Goal: Find contact information: Obtain details needed to contact an individual or organization

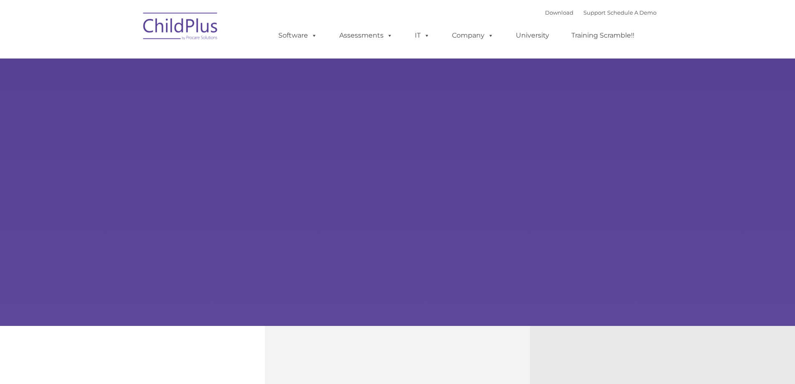
type input ""
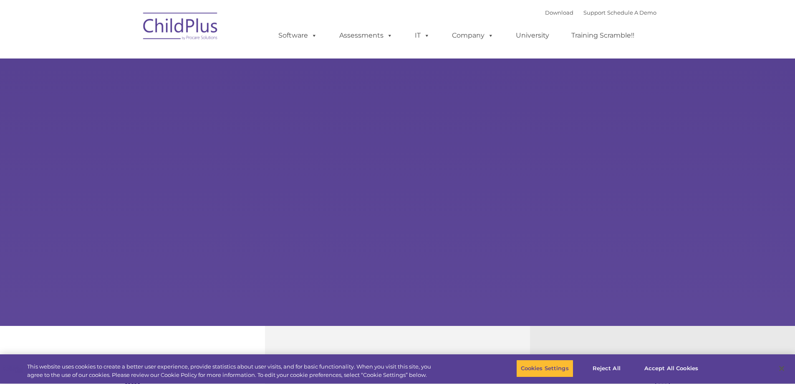
select select "MEDIUM"
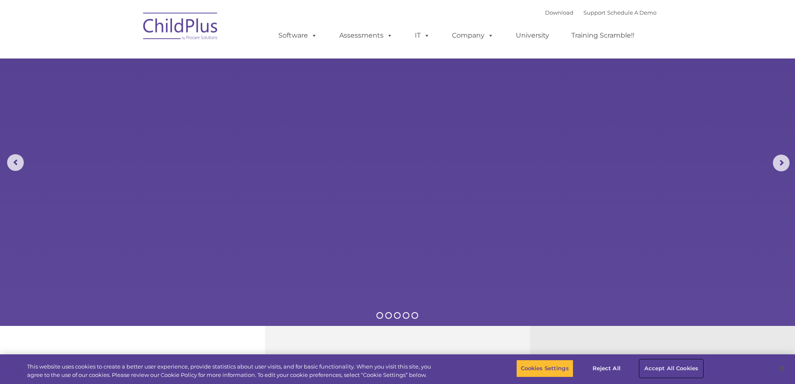
click at [674, 371] on button "Accept All Cookies" at bounding box center [671, 368] width 63 height 18
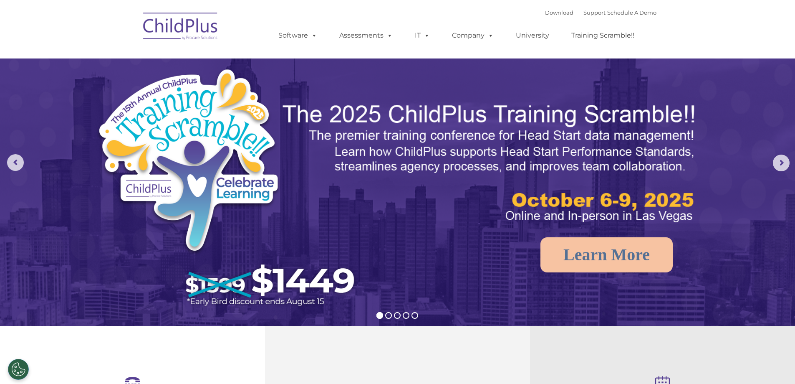
click at [178, 25] on img at bounding box center [180, 28] width 83 height 42
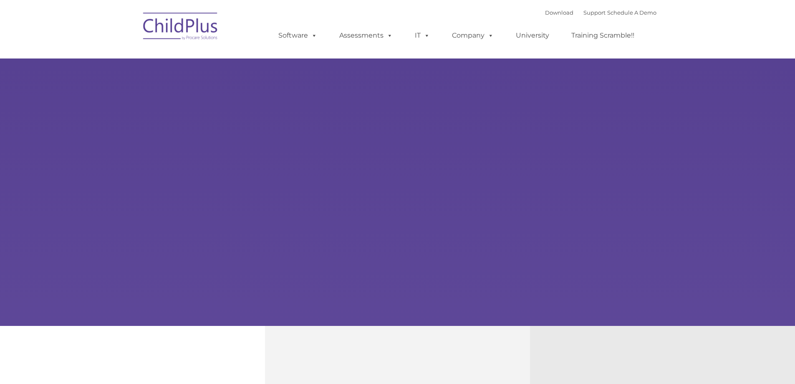
type input ""
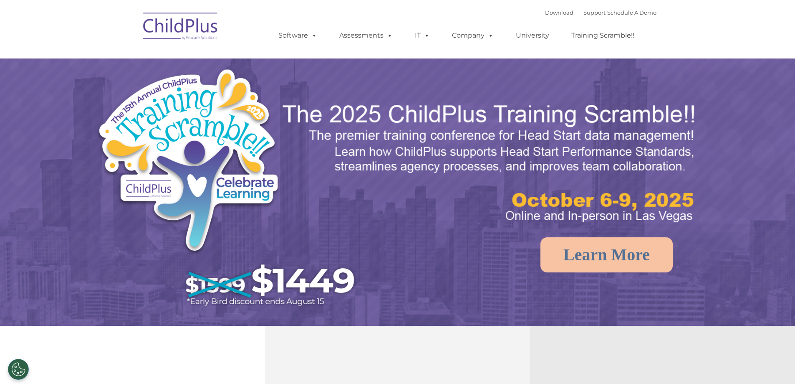
select select "MEDIUM"
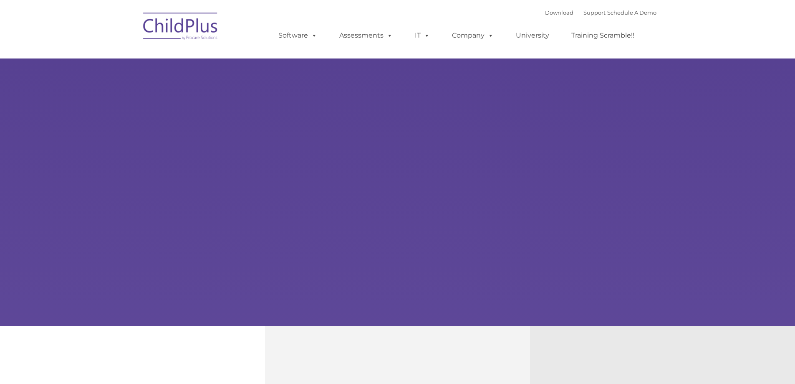
type input ""
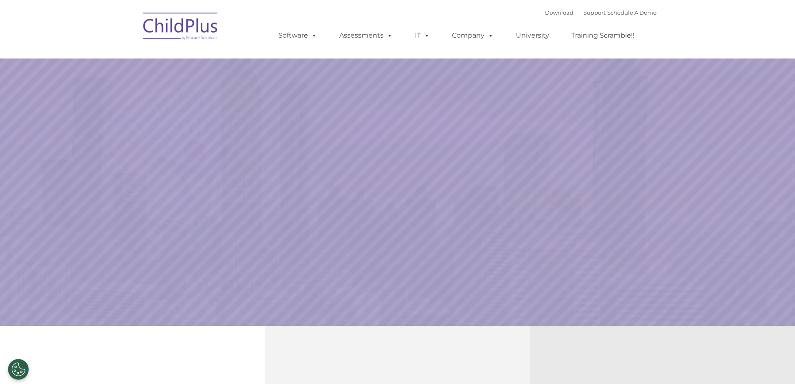
select select "MEDIUM"
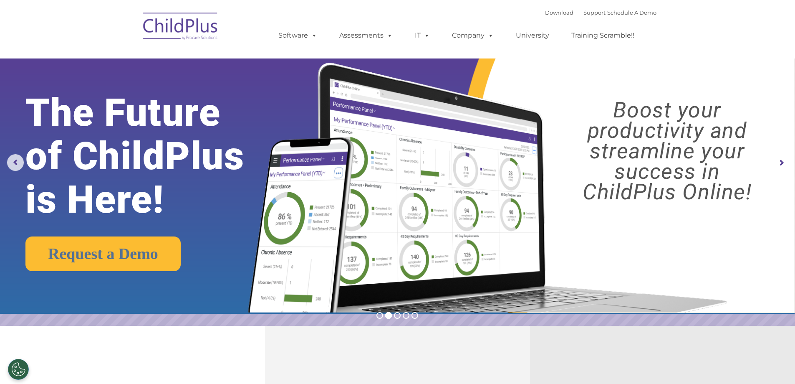
click at [186, 22] on img at bounding box center [180, 28] width 83 height 42
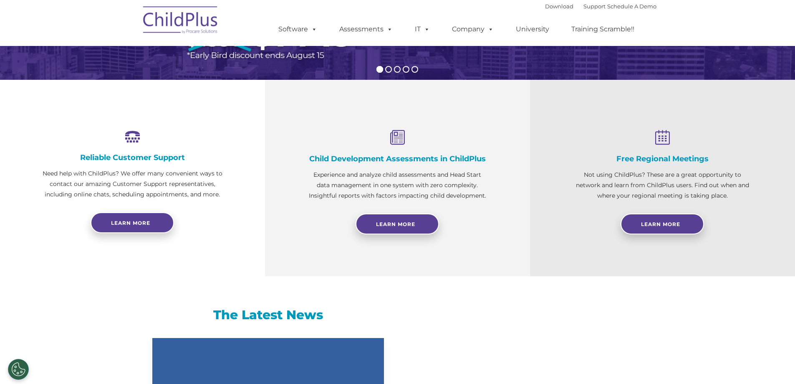
select select "MEDIUM"
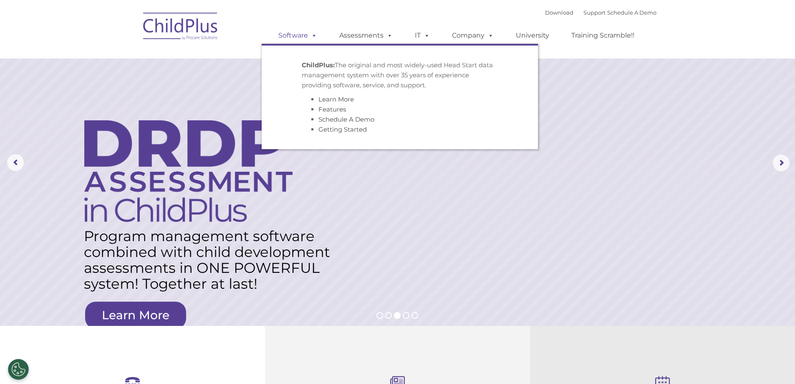
click at [291, 31] on link "Software" at bounding box center [298, 35] width 56 height 17
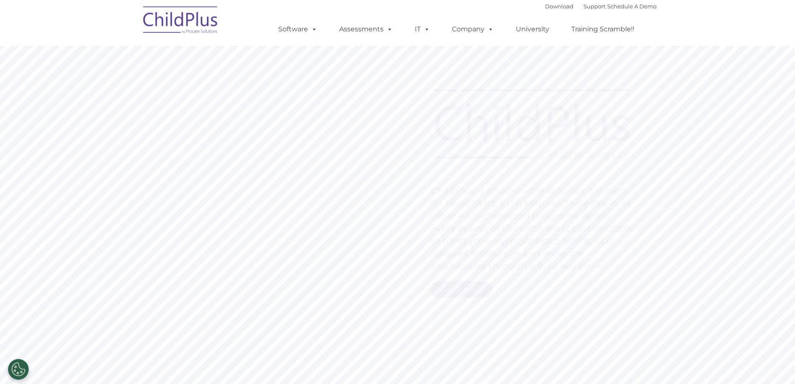
type input ""
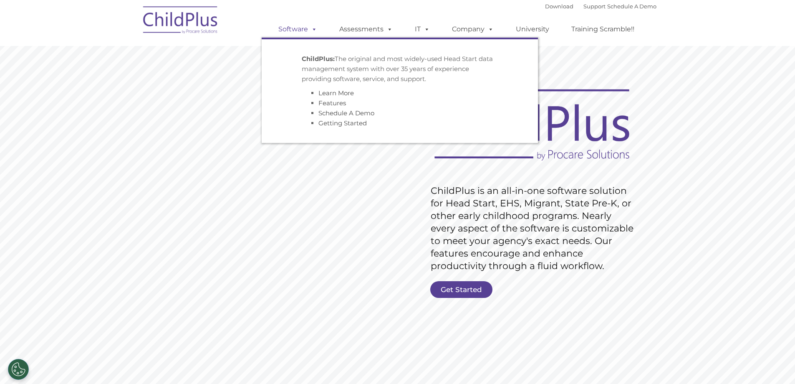
click at [301, 28] on link "Software" at bounding box center [298, 29] width 56 height 17
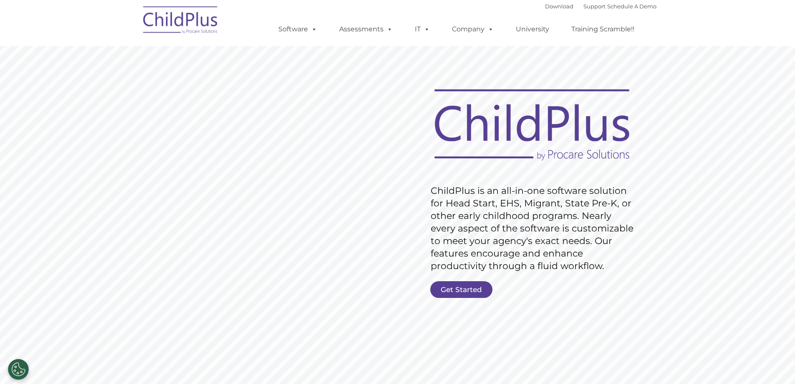
click at [200, 25] on img at bounding box center [180, 21] width 83 height 42
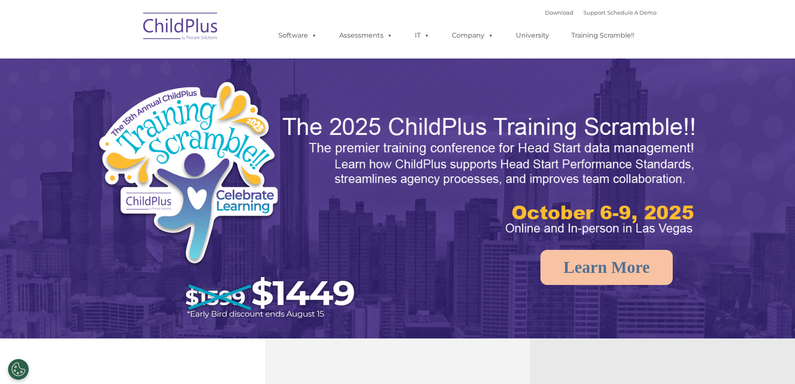
select select "MEDIUM"
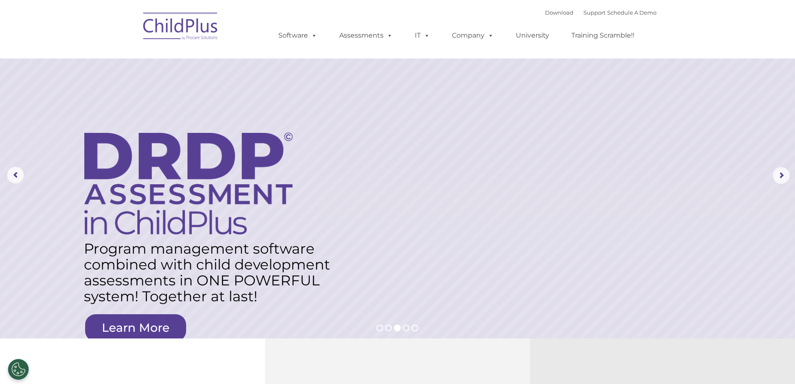
click at [200, 26] on img at bounding box center [180, 28] width 83 height 42
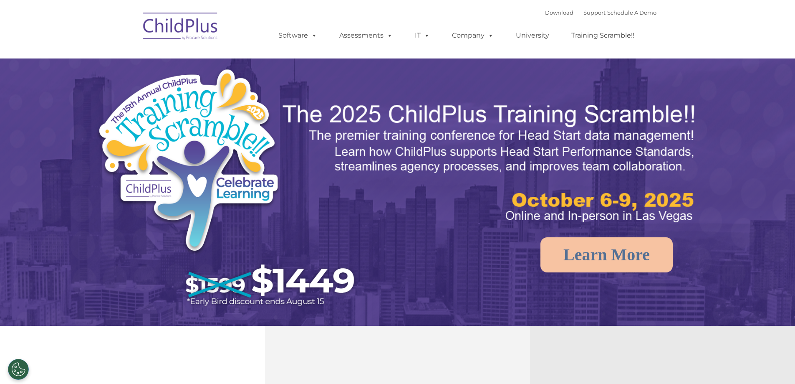
select select "MEDIUM"
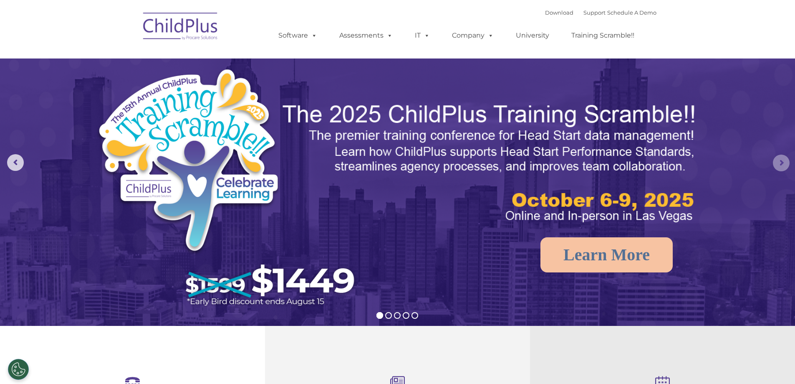
click at [786, 160] on rs-arrow at bounding box center [781, 162] width 17 height 17
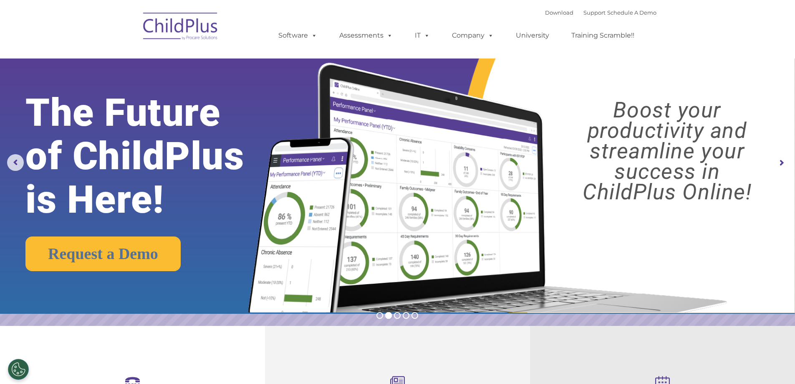
click at [786, 160] on rs-arrow at bounding box center [781, 162] width 17 height 17
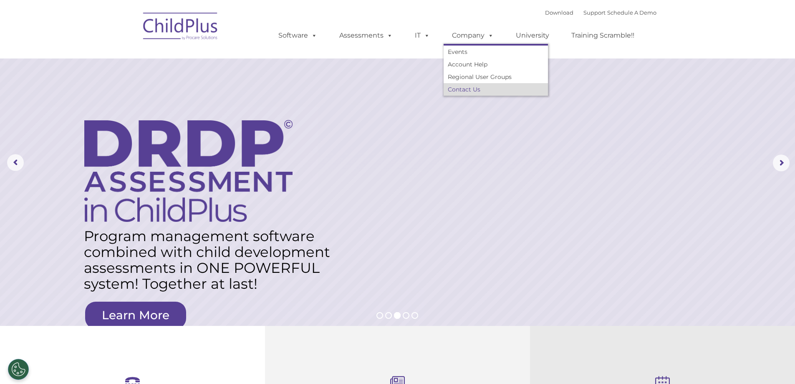
click at [465, 88] on link "Contact Us" at bounding box center [496, 89] width 104 height 13
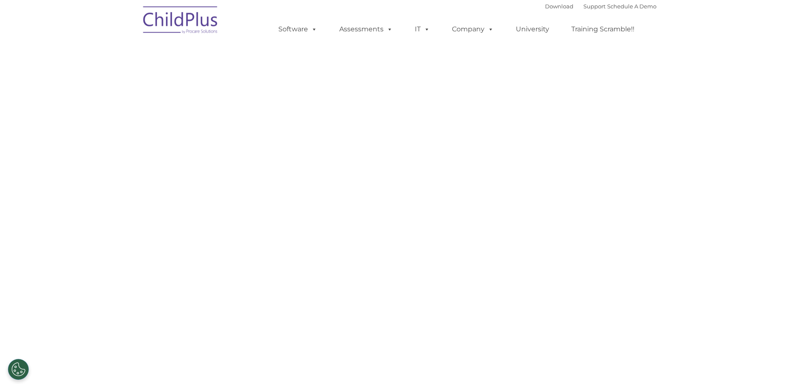
select select "MEDIUM"
